Goal: Browse casually: Explore the website without a specific task or goal

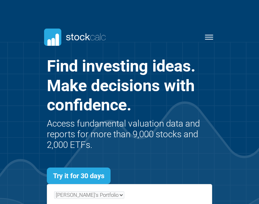
scroll to position [182, 186]
